Goal: Navigation & Orientation: Find specific page/section

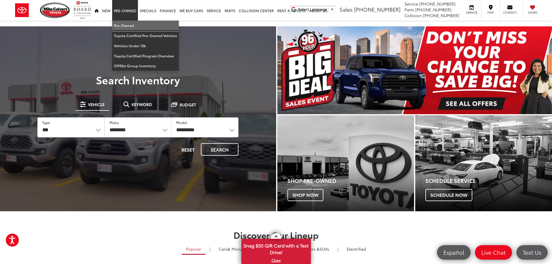
click at [123, 25] on link "Pre-Owned" at bounding box center [145, 26] width 67 height 10
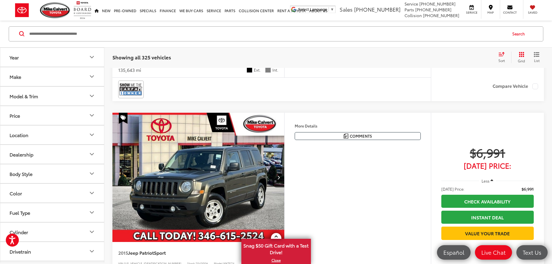
scroll to position [403, 0]
